Goal: Check status: Check status

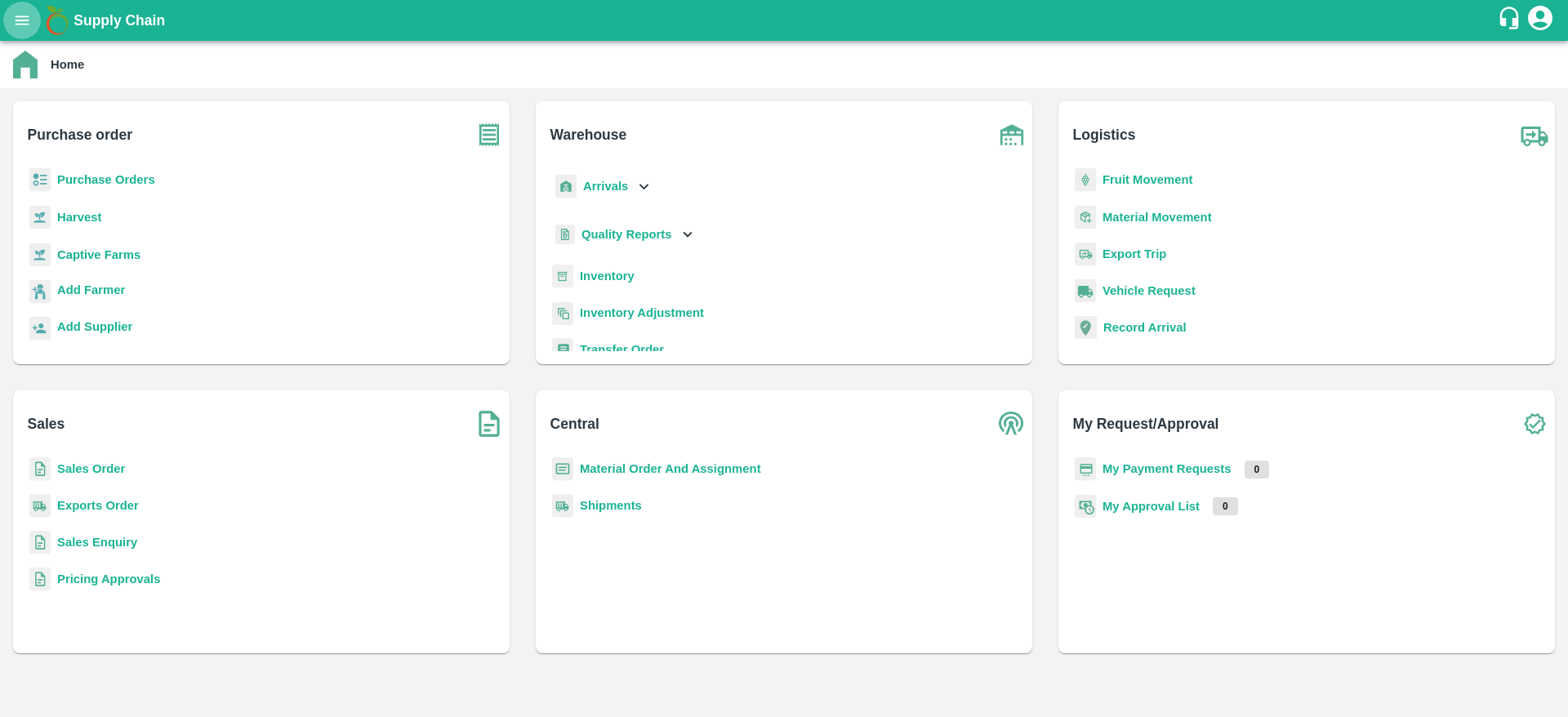
click at [22, 16] on icon "open drawer" at bounding box center [23, 21] width 14 height 9
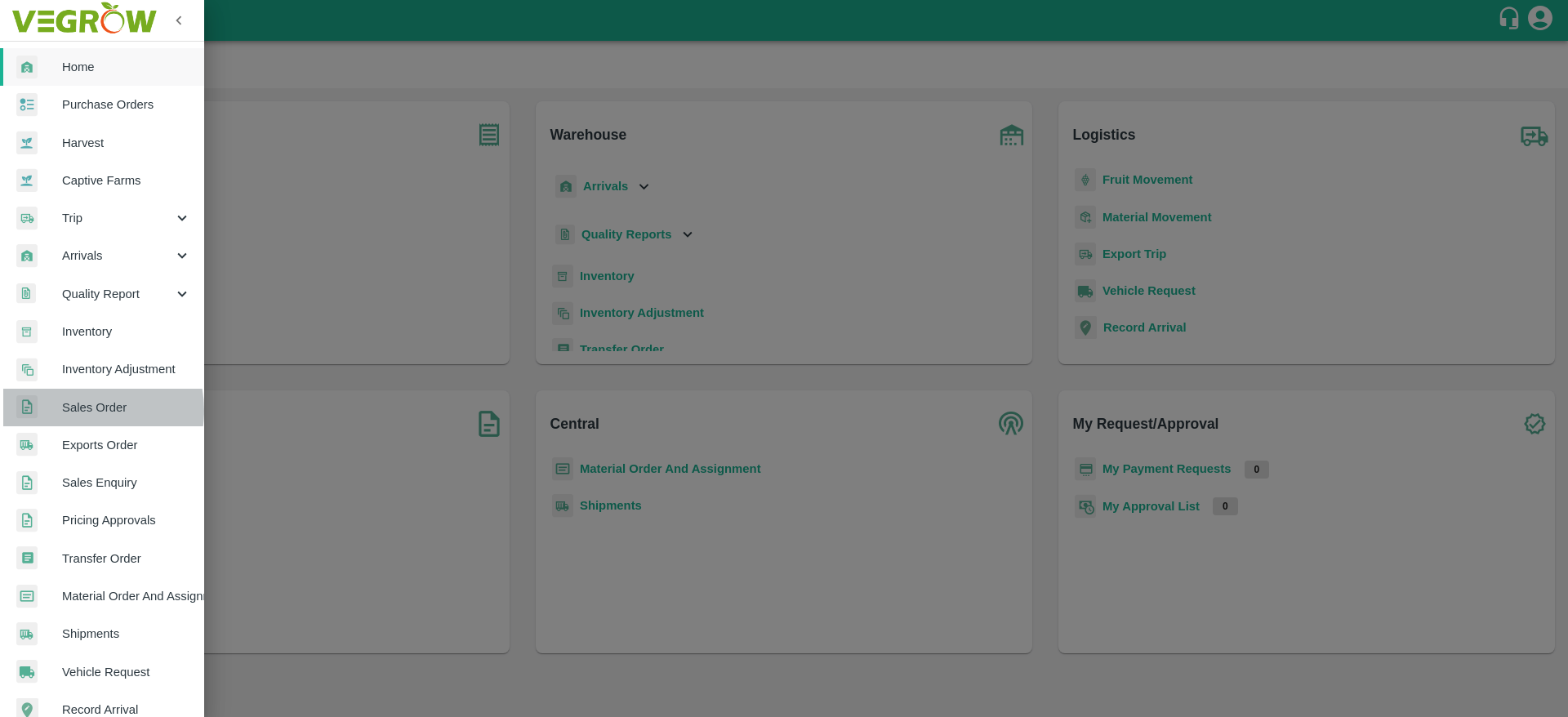
click at [83, 411] on span "Sales Order" at bounding box center [126, 407] width 129 height 18
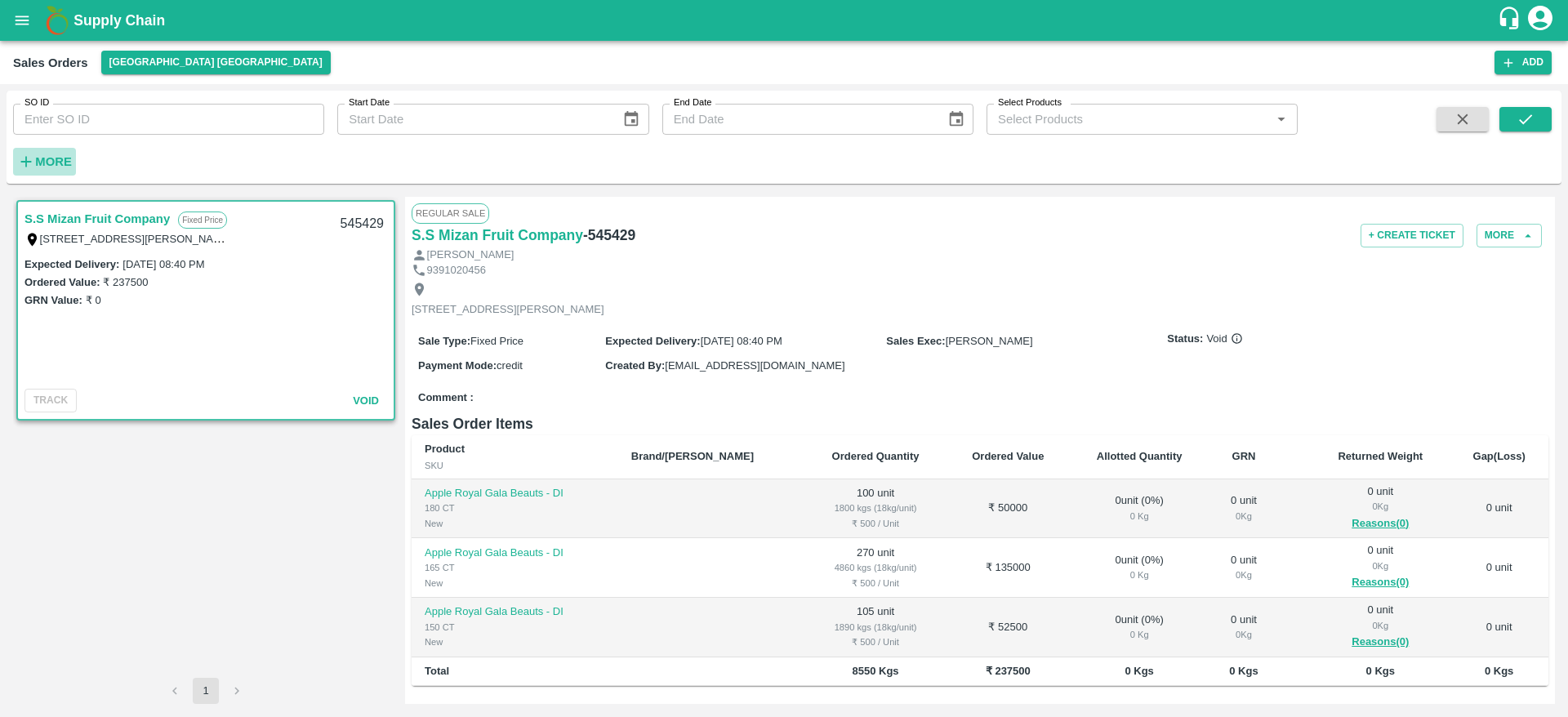
click at [60, 162] on strong "More" at bounding box center [53, 162] width 37 height 13
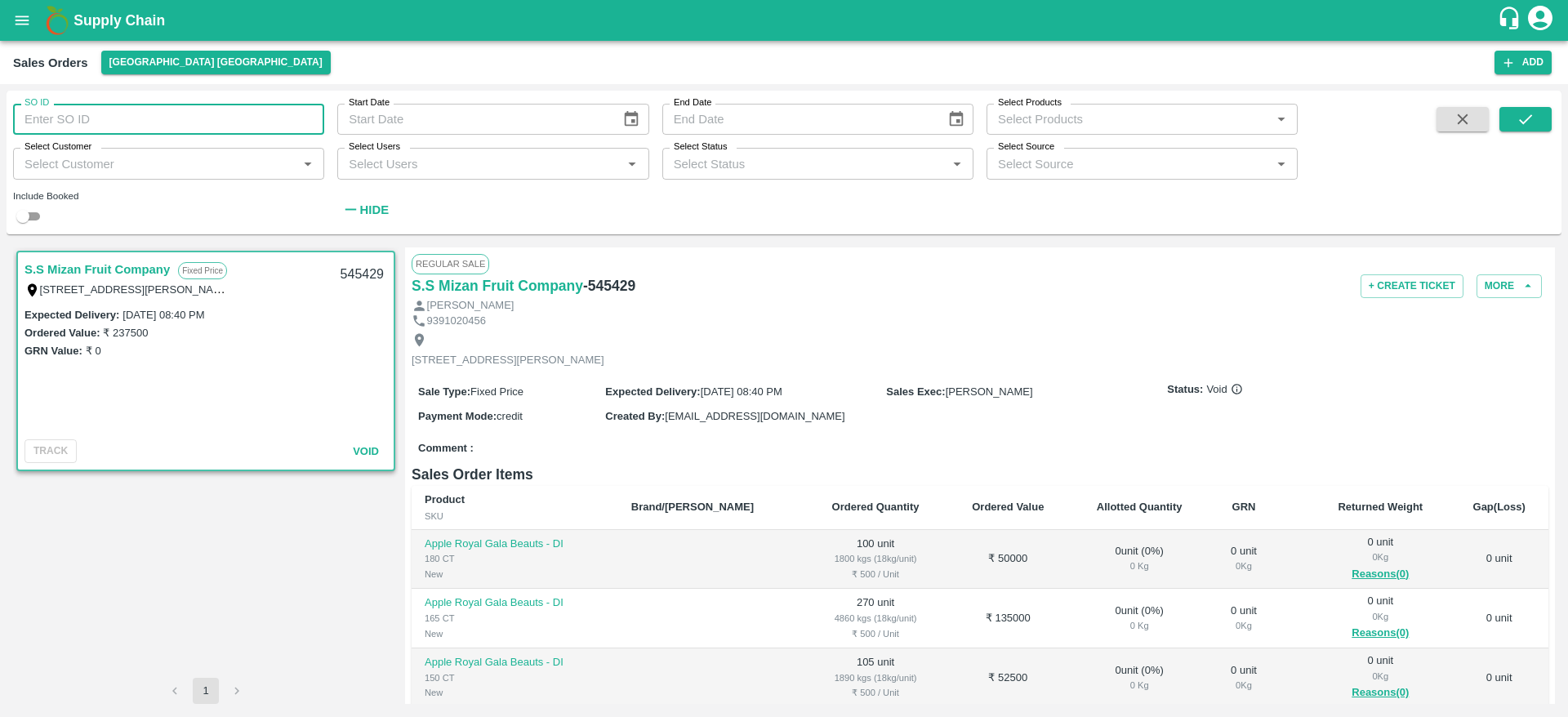
click at [83, 123] on input "SO ID" at bounding box center [168, 118] width 311 height 31
paste input "604382"
type input "604382"
click at [1530, 108] on button "submit" at bounding box center [1526, 119] width 53 height 24
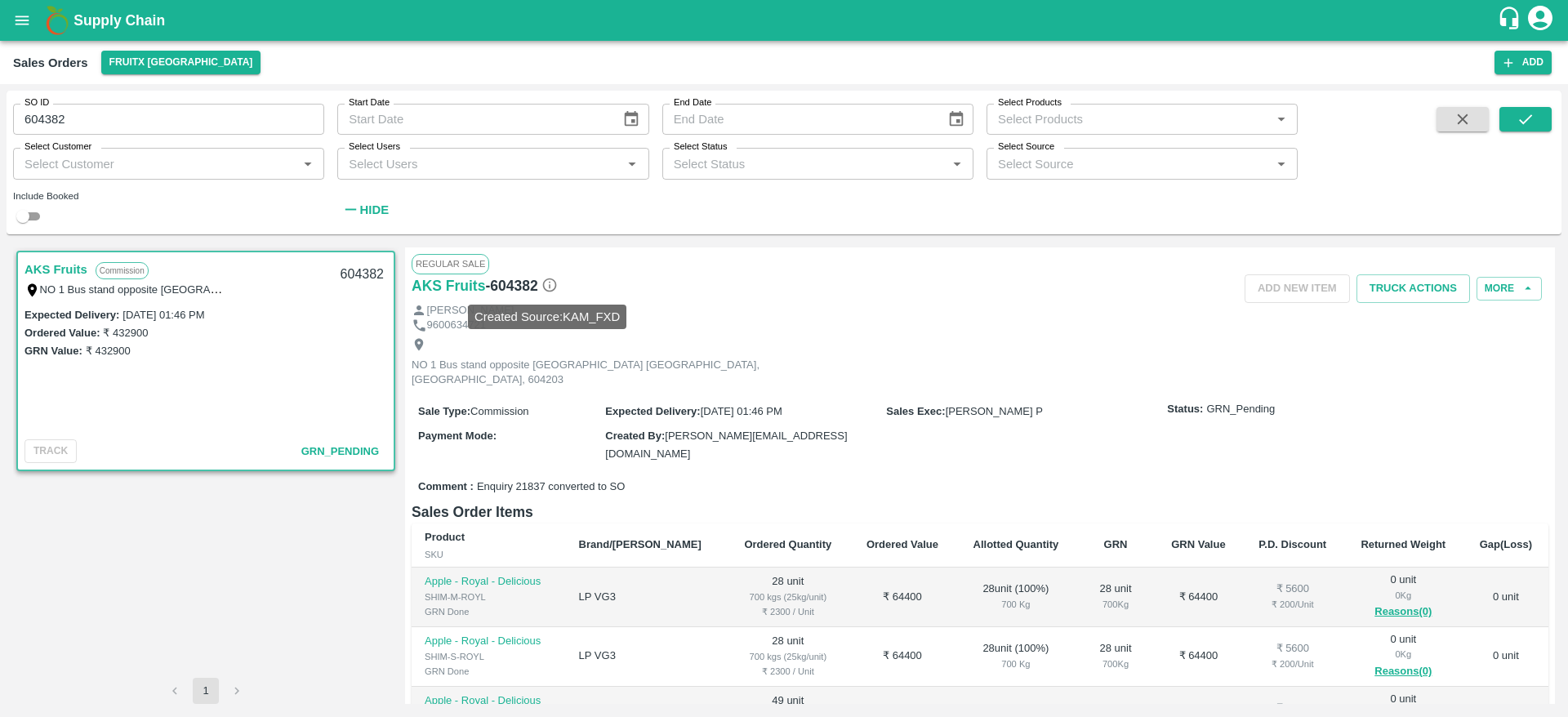
click at [544, 286] on icon at bounding box center [549, 285] width 14 height 14
click at [821, 271] on div "Regular Sale" at bounding box center [980, 263] width 1137 height 20
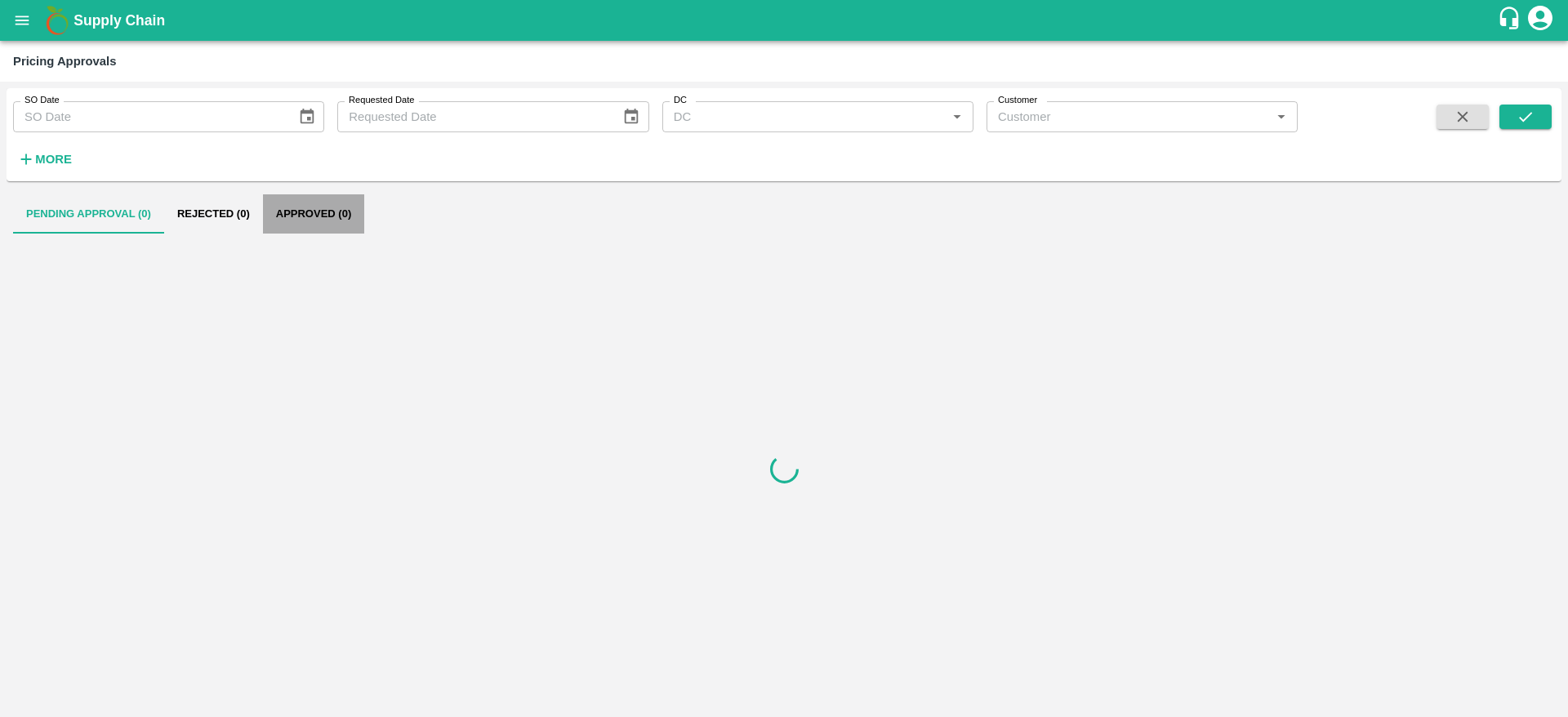
click at [292, 210] on button "Approved (0)" at bounding box center [314, 214] width 102 height 39
